Goal: Book appointment/travel/reservation

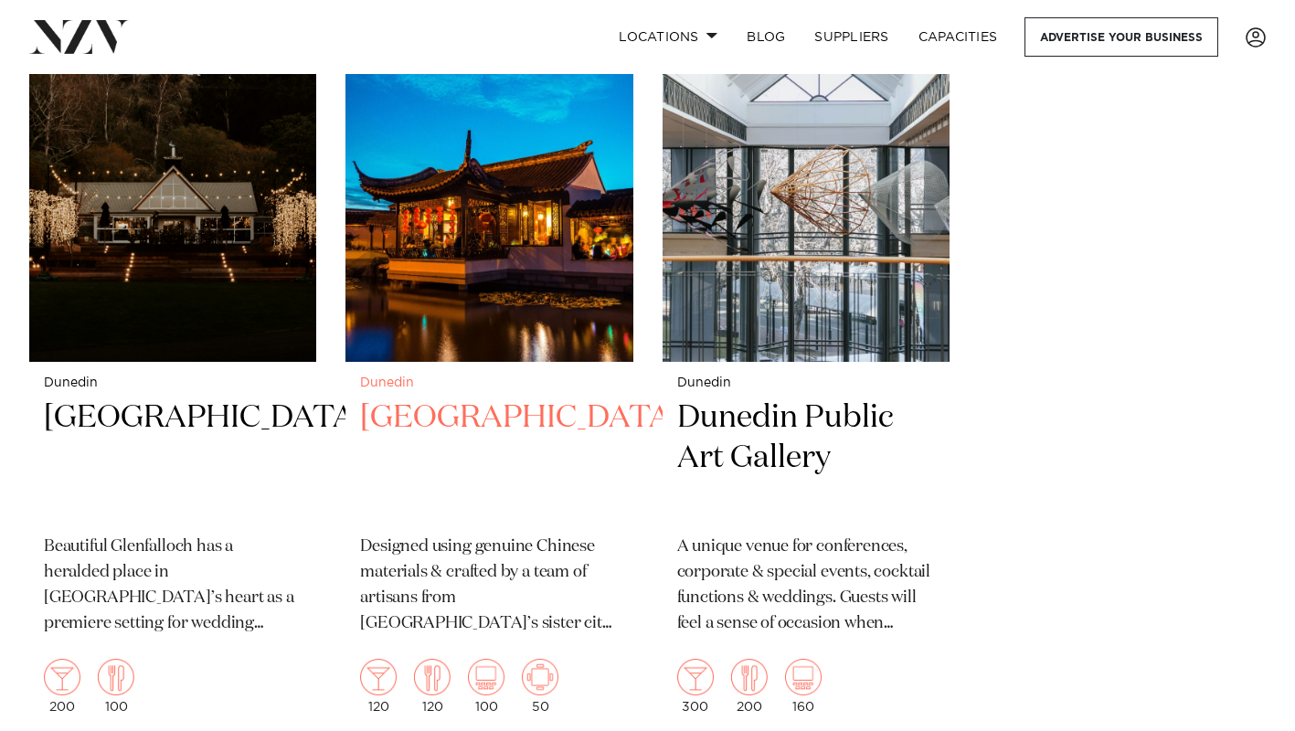
scroll to position [2374, 0]
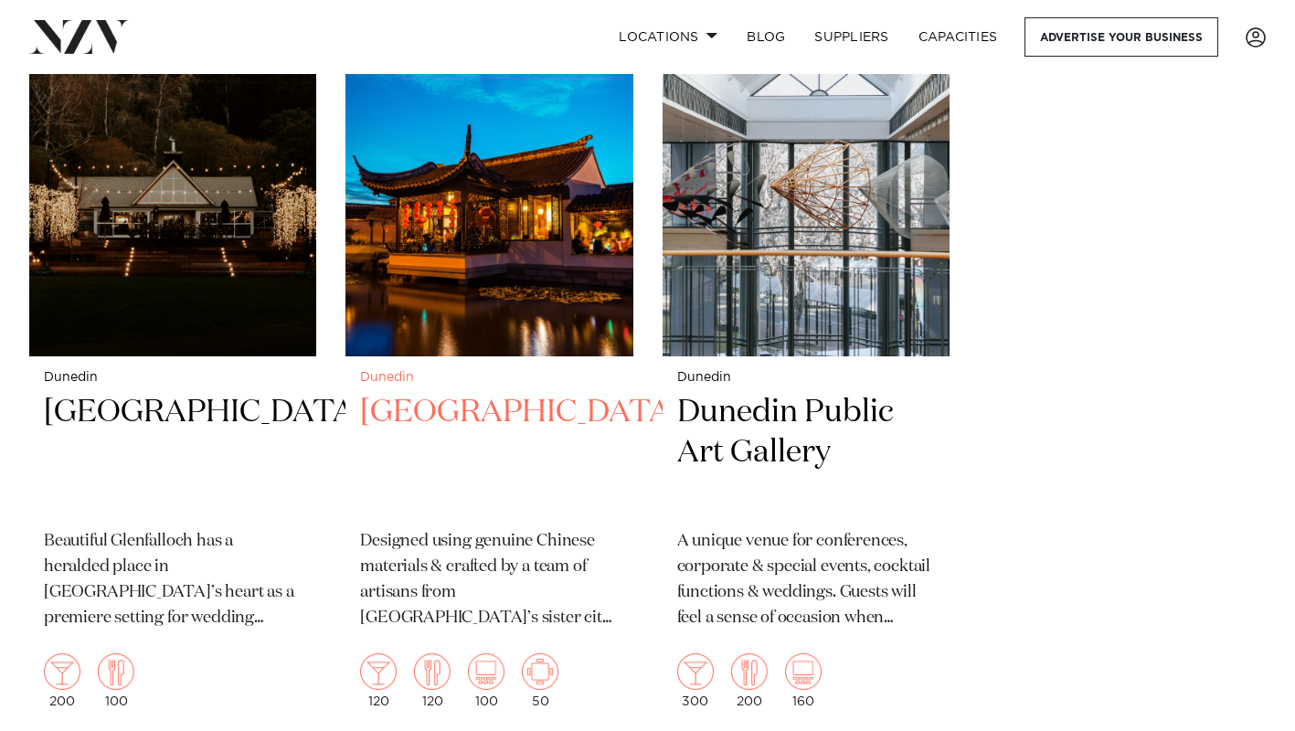
click at [431, 392] on h2 "[GEOGRAPHIC_DATA]" at bounding box center [489, 453] width 258 height 123
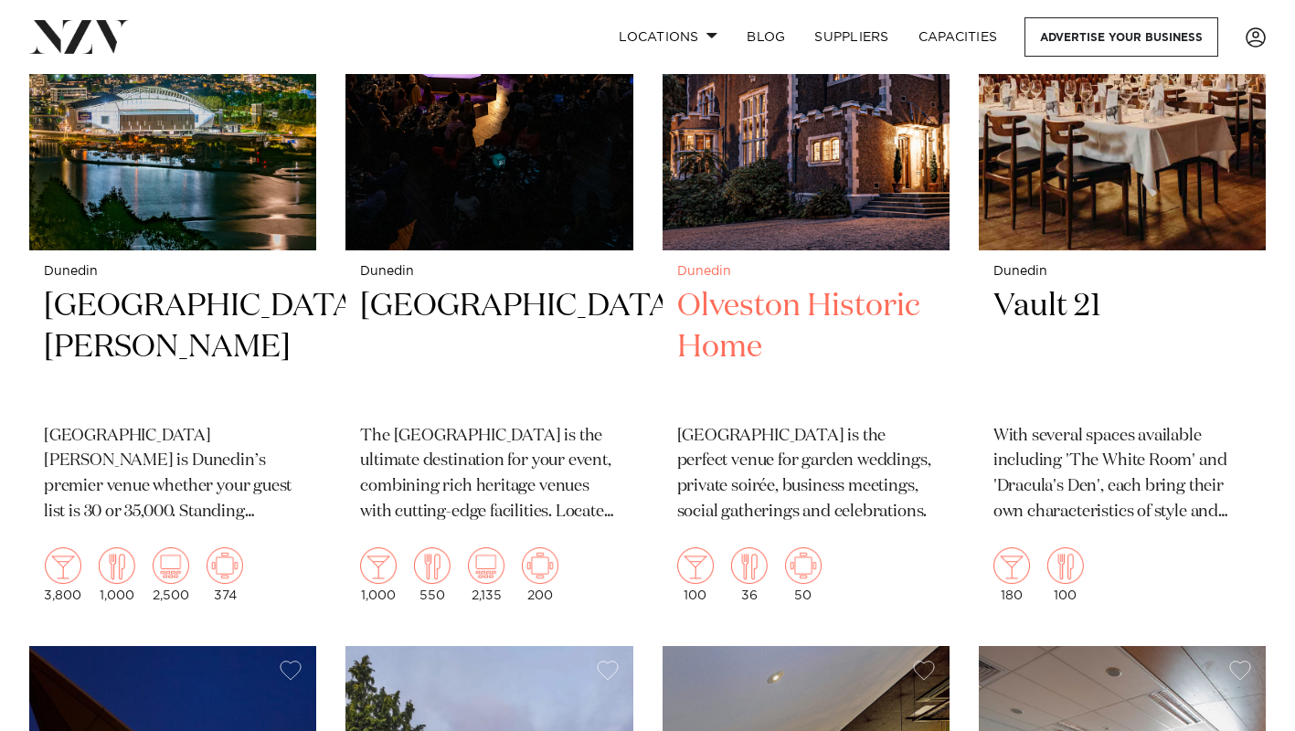
scroll to position [812, 0]
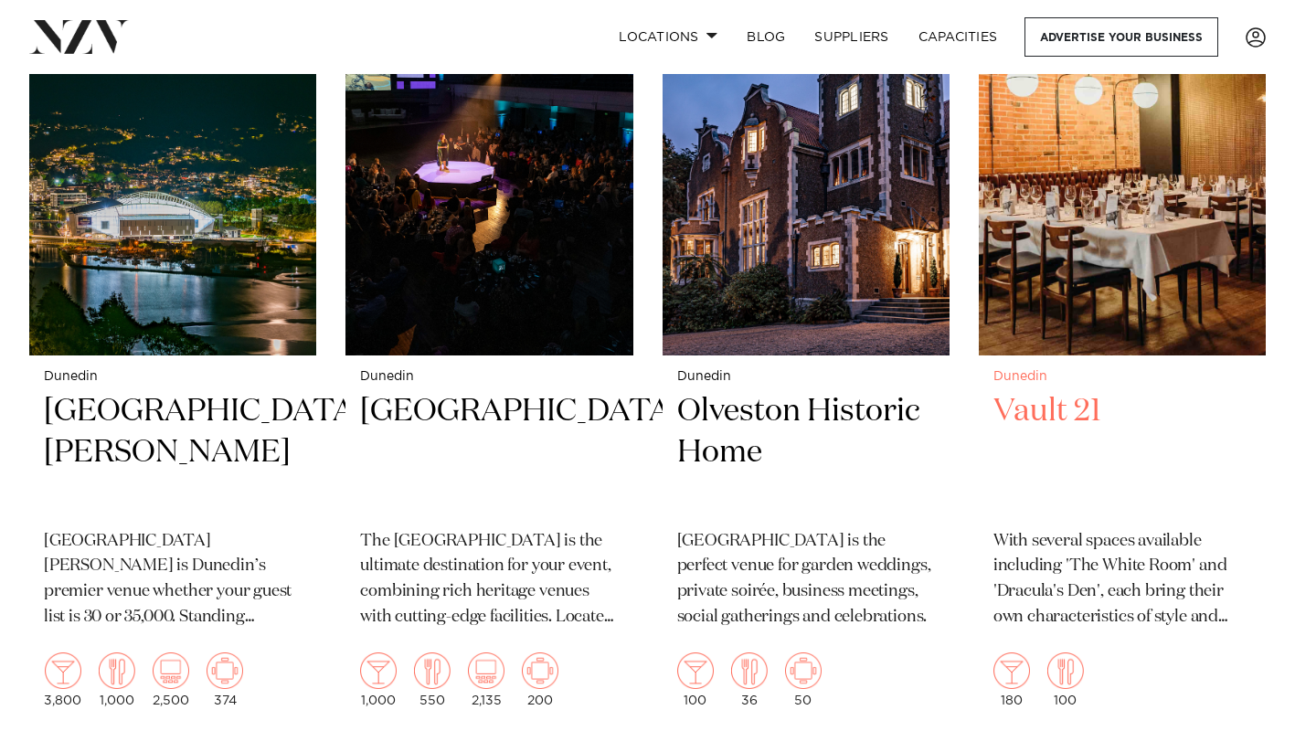
click at [1089, 391] on h2 "Vault 21" at bounding box center [1123, 452] width 258 height 123
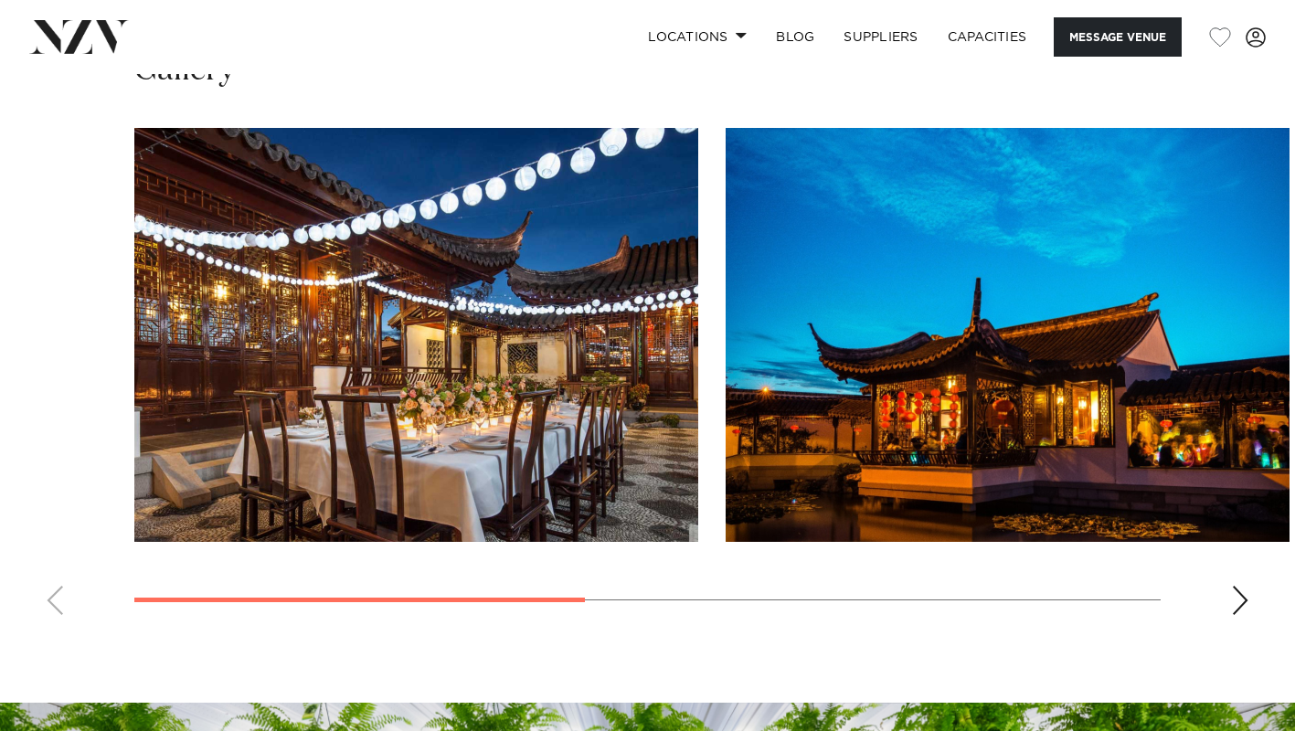
scroll to position [1416, 0]
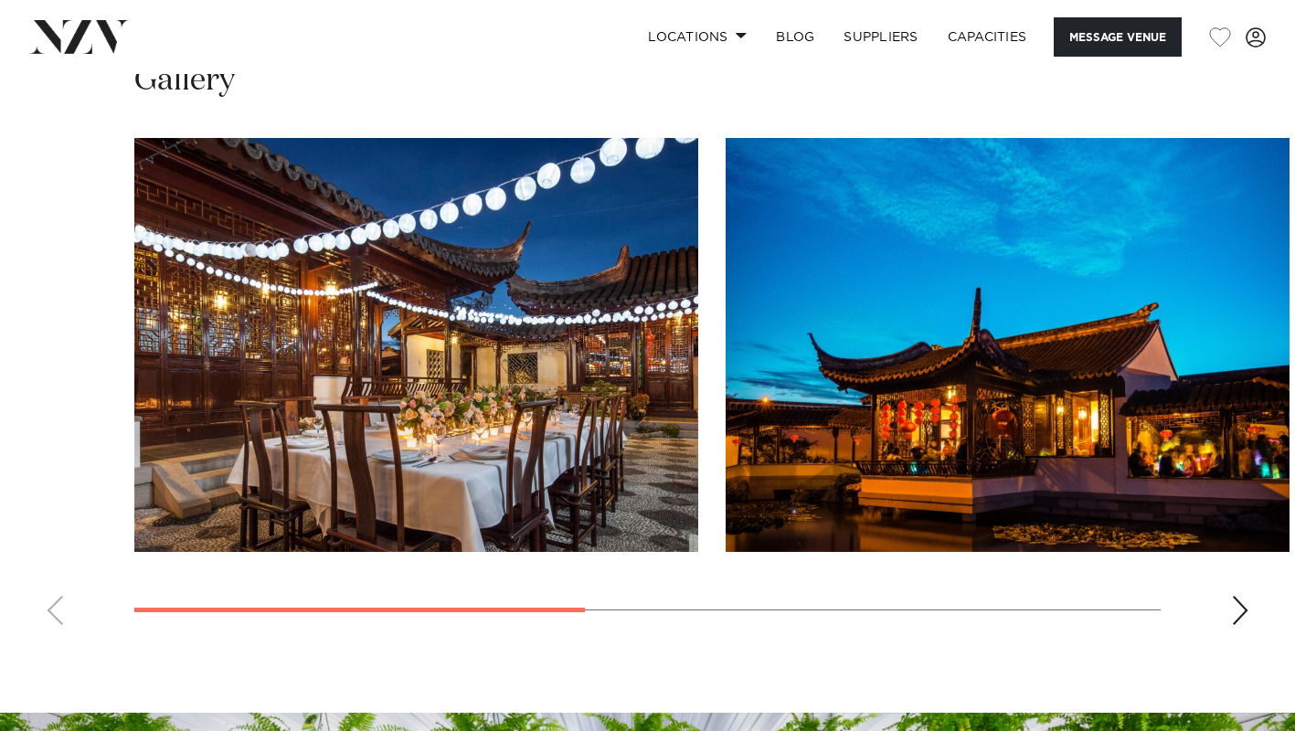
click at [1248, 596] on div "Next slide" at bounding box center [1240, 610] width 18 height 29
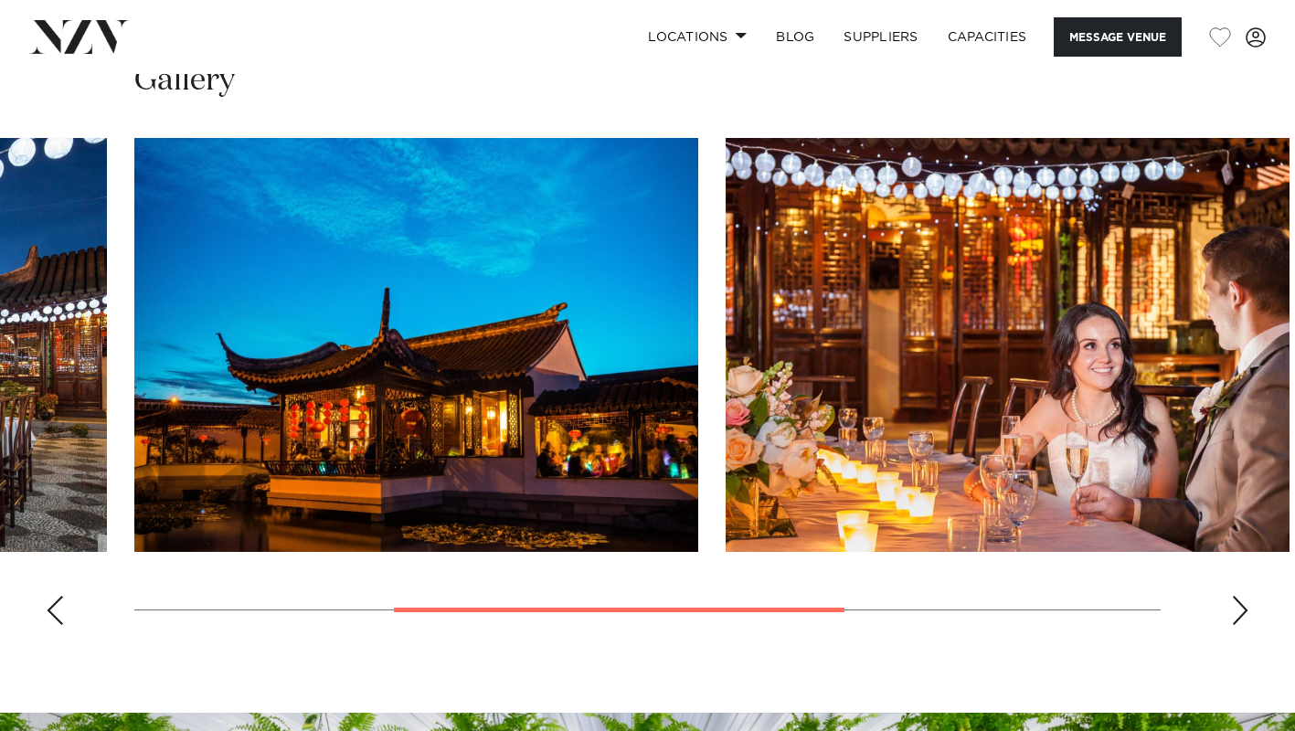
click at [1248, 596] on div "Next slide" at bounding box center [1240, 610] width 18 height 29
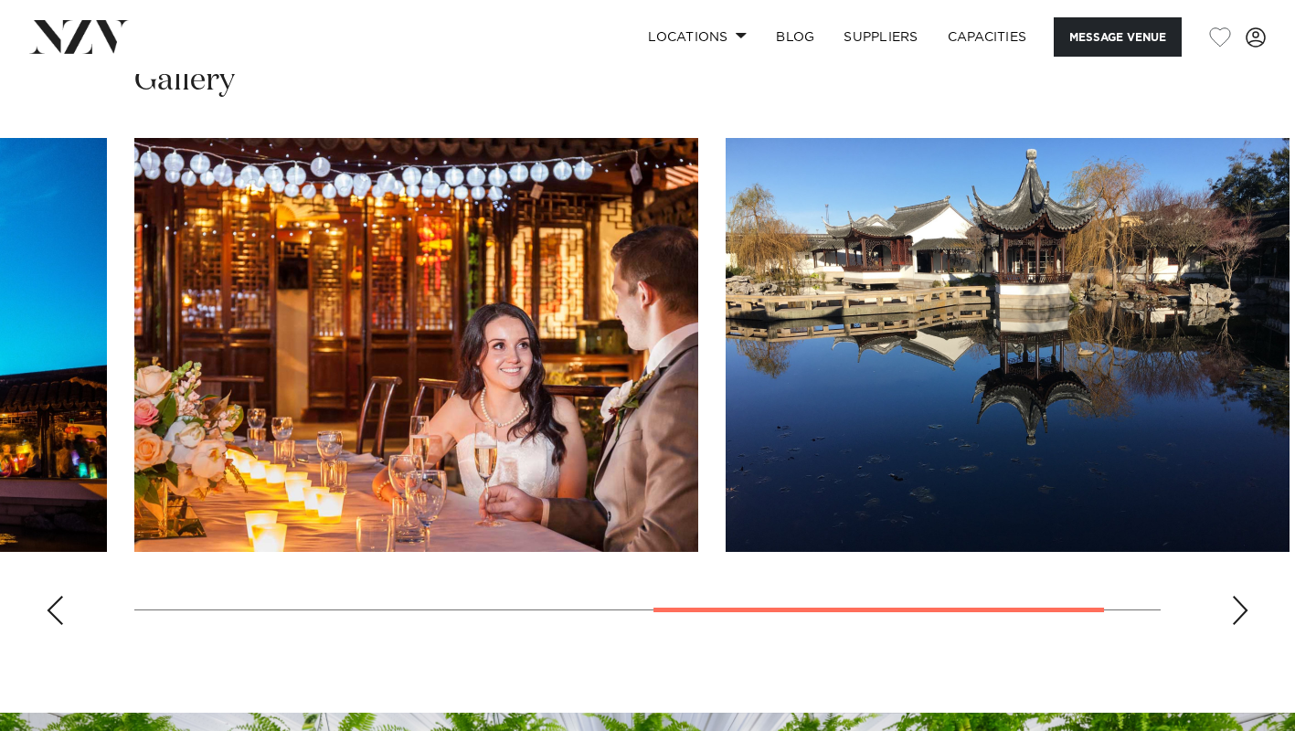
click at [1248, 596] on div "Next slide" at bounding box center [1240, 610] width 18 height 29
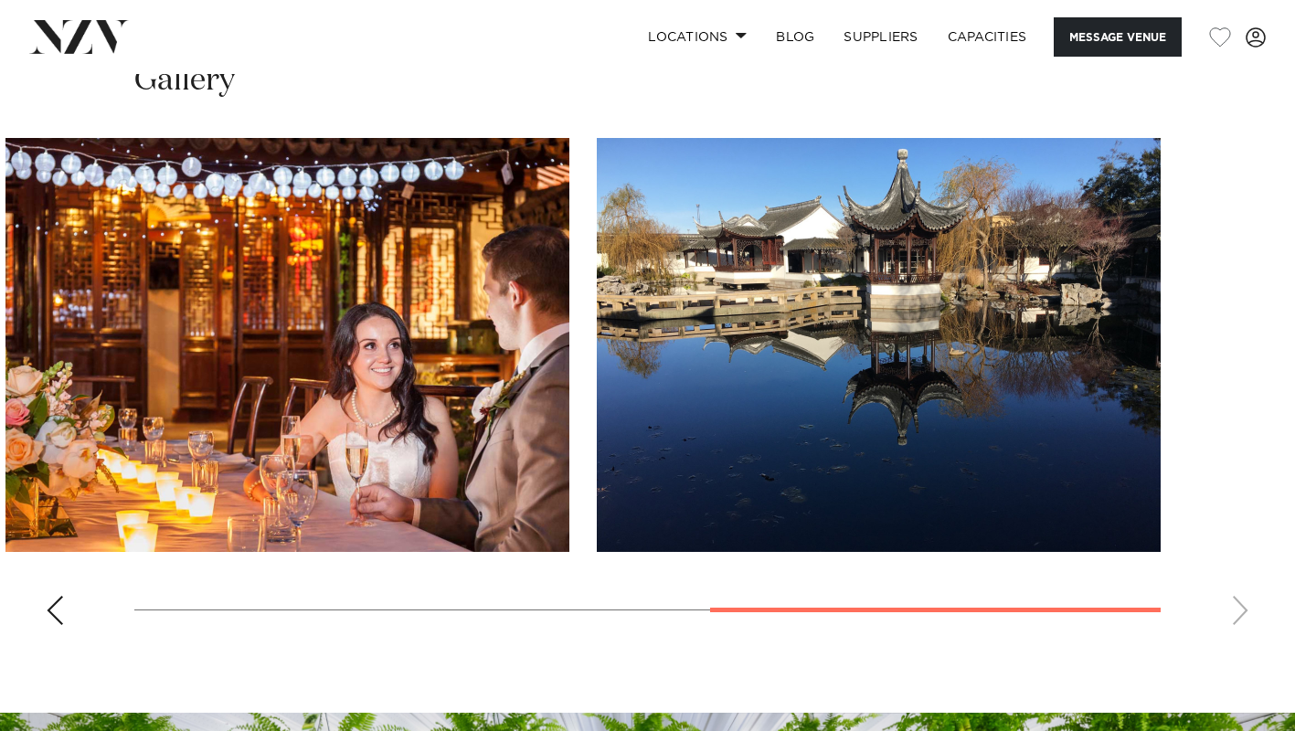
click at [1248, 549] on swiper-container at bounding box center [647, 389] width 1295 height 502
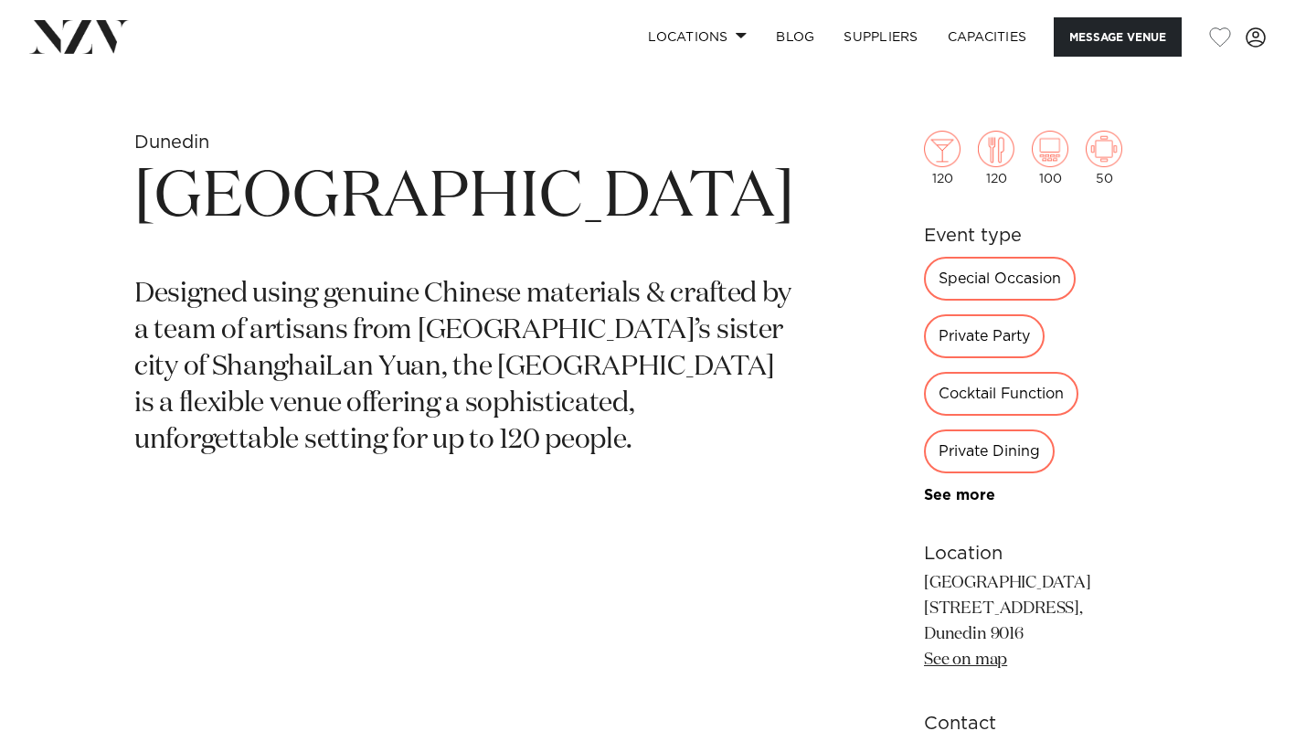
scroll to position [620, 0]
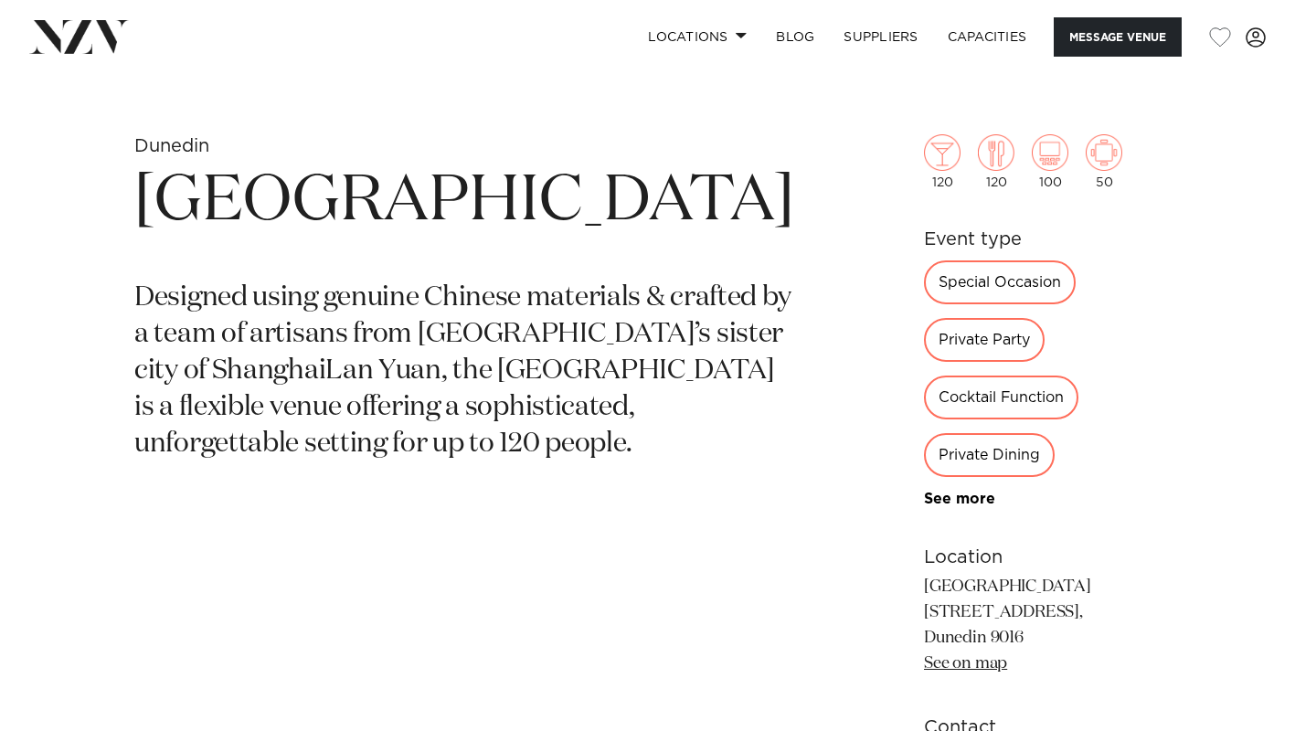
click at [1045, 318] on div "Private Party" at bounding box center [984, 340] width 121 height 44
click at [924, 492] on link "See more" at bounding box center [995, 499] width 143 height 15
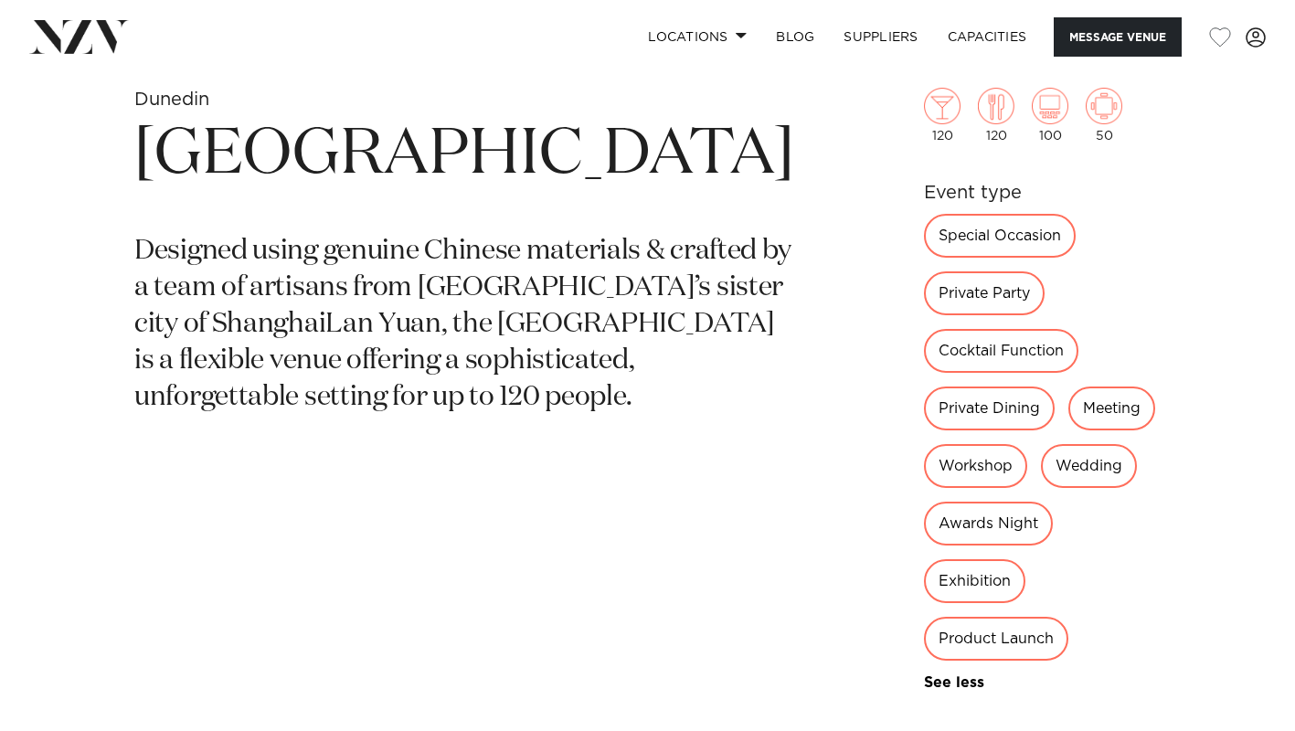
scroll to position [664, 0]
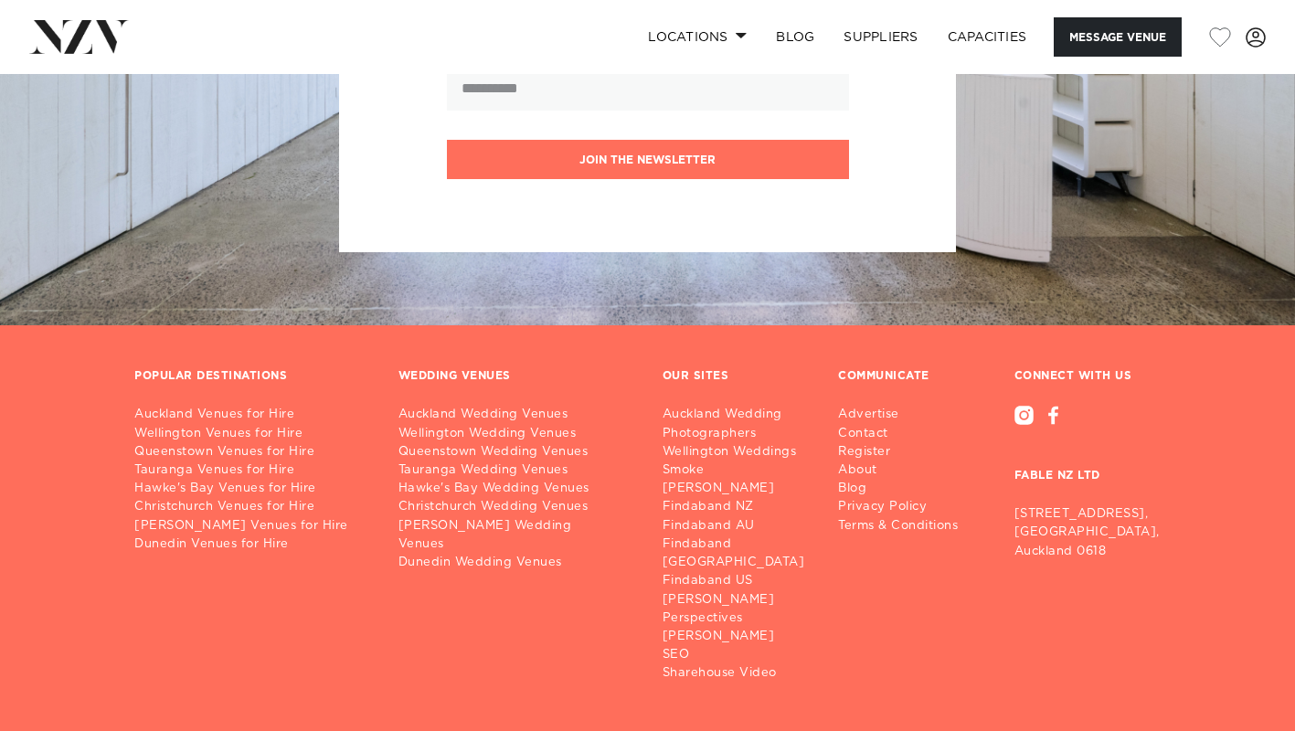
scroll to position [2249, 0]
